Goal: Task Accomplishment & Management: Manage account settings

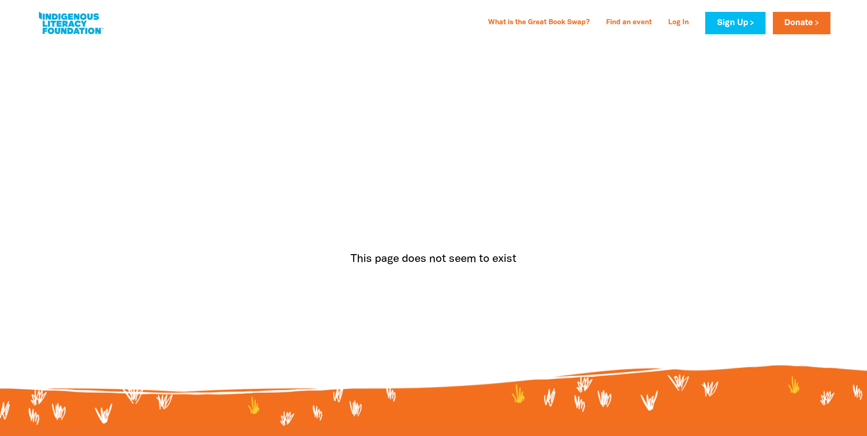
click at [74, 32] on link at bounding box center [71, 23] width 69 height 28
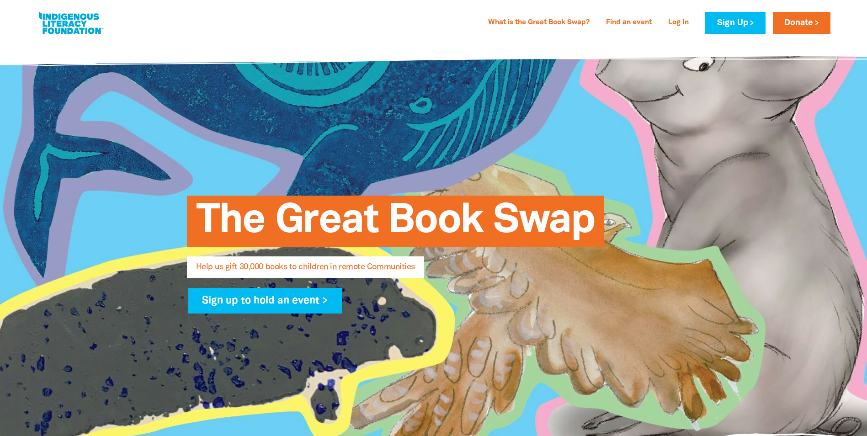
select select "AU"
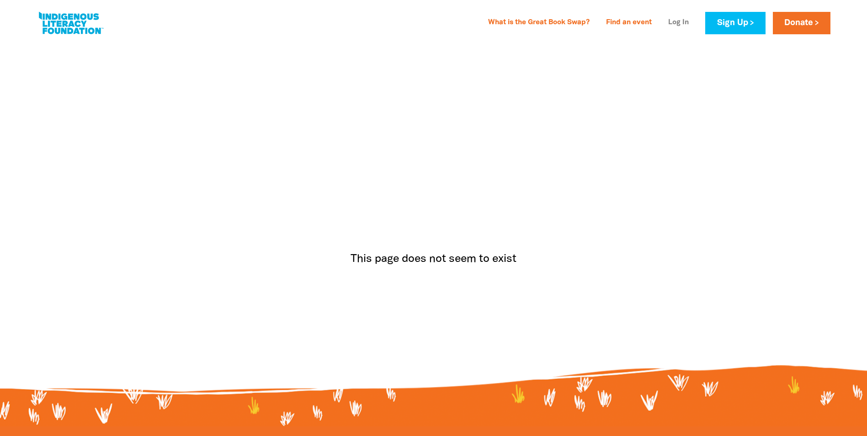
click at [673, 22] on link "Log In" at bounding box center [679, 23] width 32 height 15
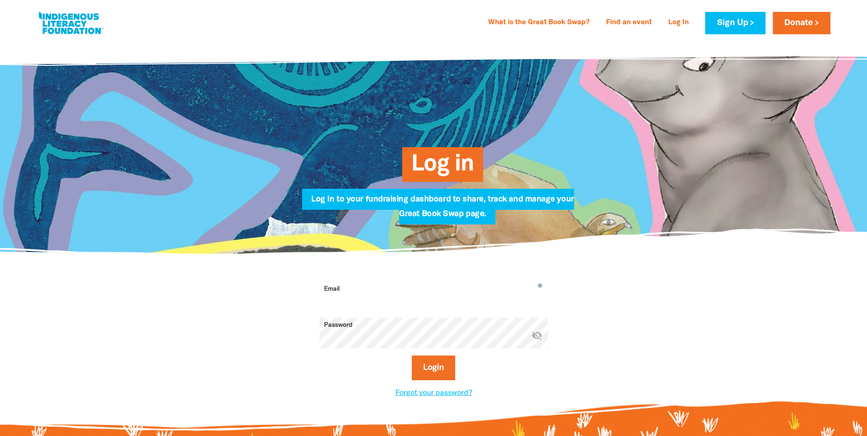
drag, startPoint x: 389, startPoint y: 282, endPoint x: 387, endPoint y: 295, distance: 13.4
click at [389, 282] on input "Email" at bounding box center [433, 296] width 229 height 29
type input "abigail.ryan@sparke.com.au"
click at [412, 356] on button "Login" at bounding box center [433, 368] width 43 height 25
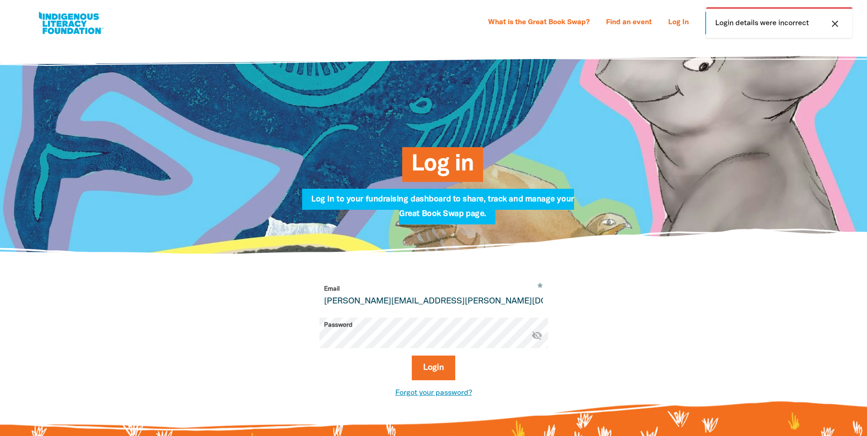
click at [440, 393] on link "Forgot your password?" at bounding box center [433, 393] width 77 height 6
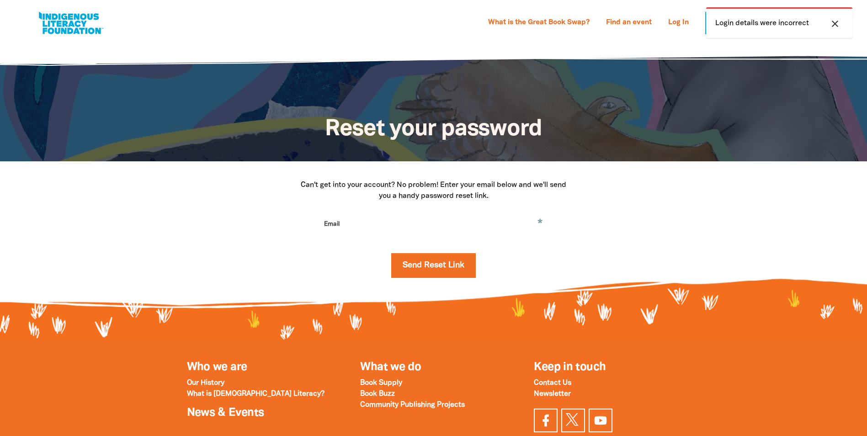
click at [449, 222] on input "Email" at bounding box center [433, 231] width 229 height 29
type input "Abigail.Ryan@sparke.com.au"
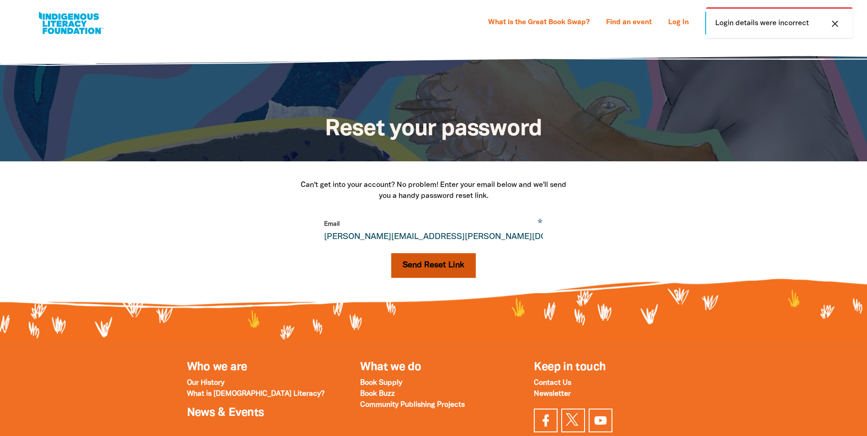
click at [414, 262] on button "Send Reset Link" at bounding box center [433, 265] width 85 height 25
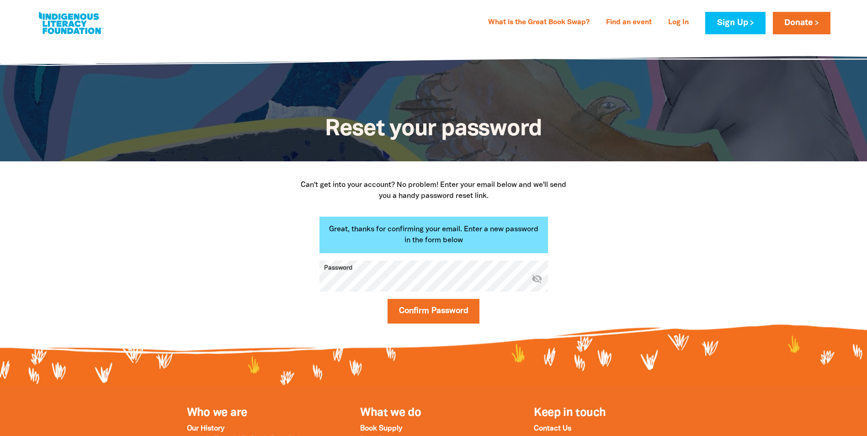
click at [388, 299] on button "Confirm Password" at bounding box center [434, 311] width 92 height 25
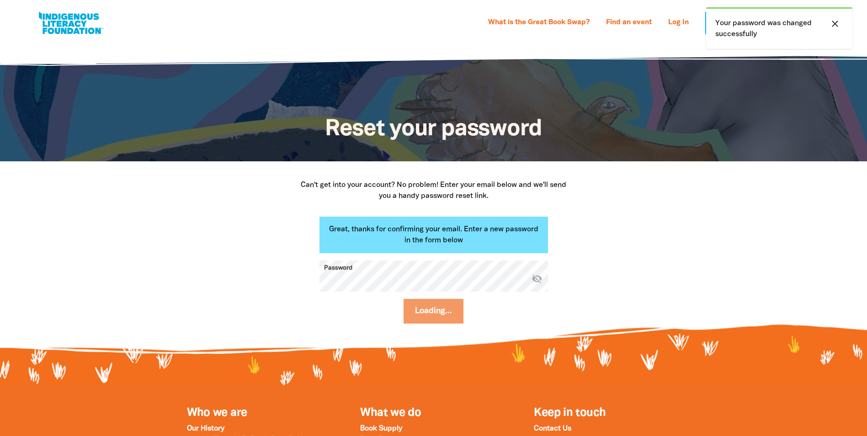
select select "AU"
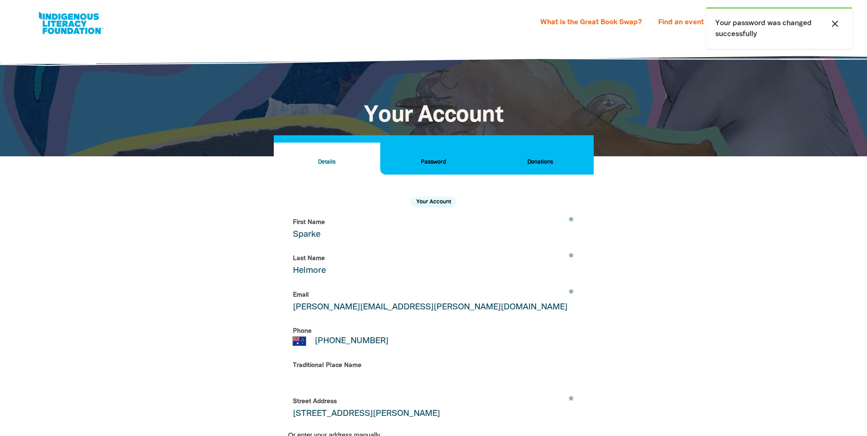
click at [803, 239] on div at bounding box center [433, 334] width 867 height 357
drag, startPoint x: 541, startPoint y: 161, endPoint x: 644, endPoint y: 128, distance: 109.0
click at [545, 160] on h2 "Donations" at bounding box center [540, 162] width 92 height 10
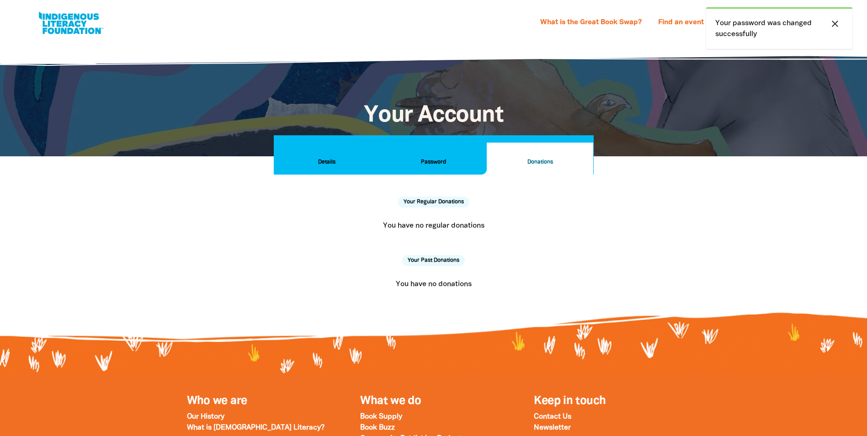
drag, startPoint x: 594, startPoint y: 279, endPoint x: 629, endPoint y: 133, distance: 149.4
click at [593, 279] on div "Details Password Donations Your Account * First Name Sparke * Last Name Helmore…" at bounding box center [433, 246] width 347 height 181
click at [334, 159] on h2 "Details" at bounding box center [327, 162] width 92 height 10
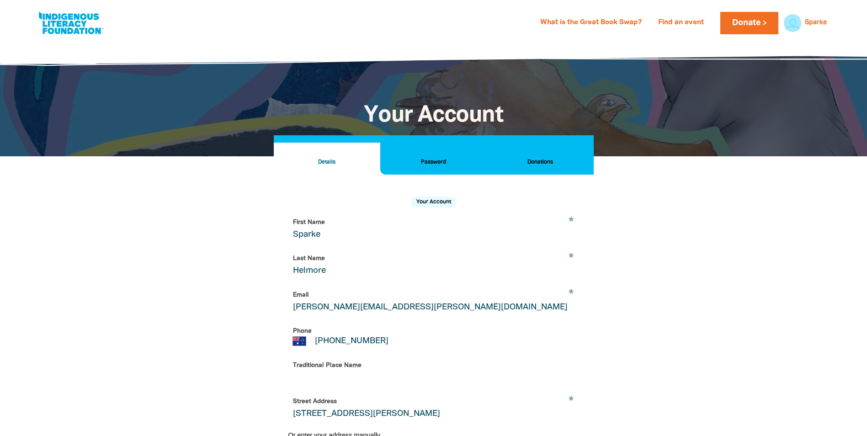
click at [817, 12] on div "Sparke Sparke My Account Logout" at bounding box center [807, 23] width 47 height 22
click at [808, 21] on link "Sparke" at bounding box center [816, 23] width 22 height 6
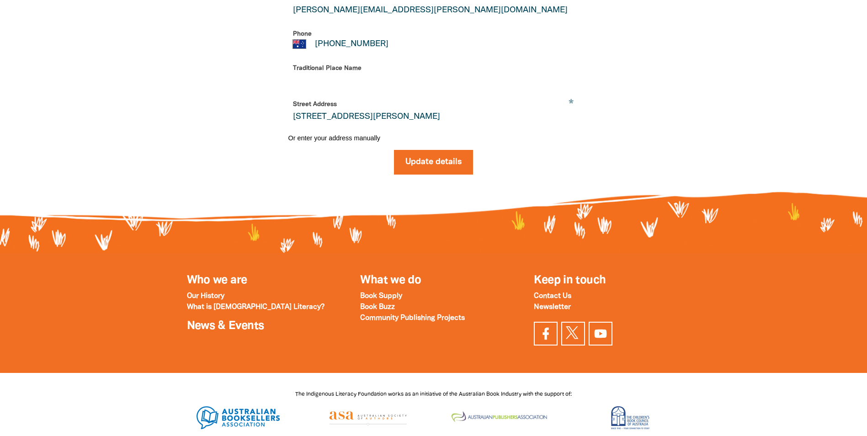
scroll to position [141, 0]
